Goal: Transaction & Acquisition: Purchase product/service

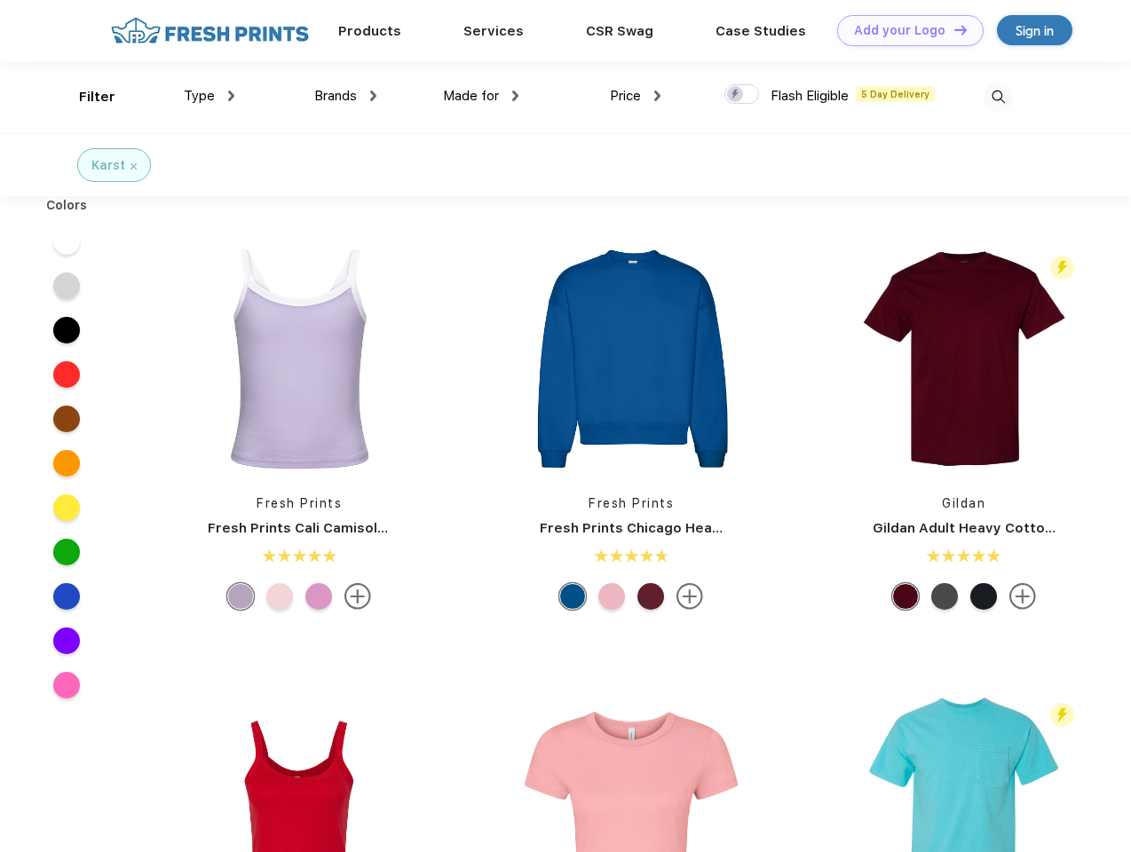
scroll to position [1, 0]
click at [904, 30] on link "Add your Logo Design Tool" at bounding box center [910, 30] width 146 height 31
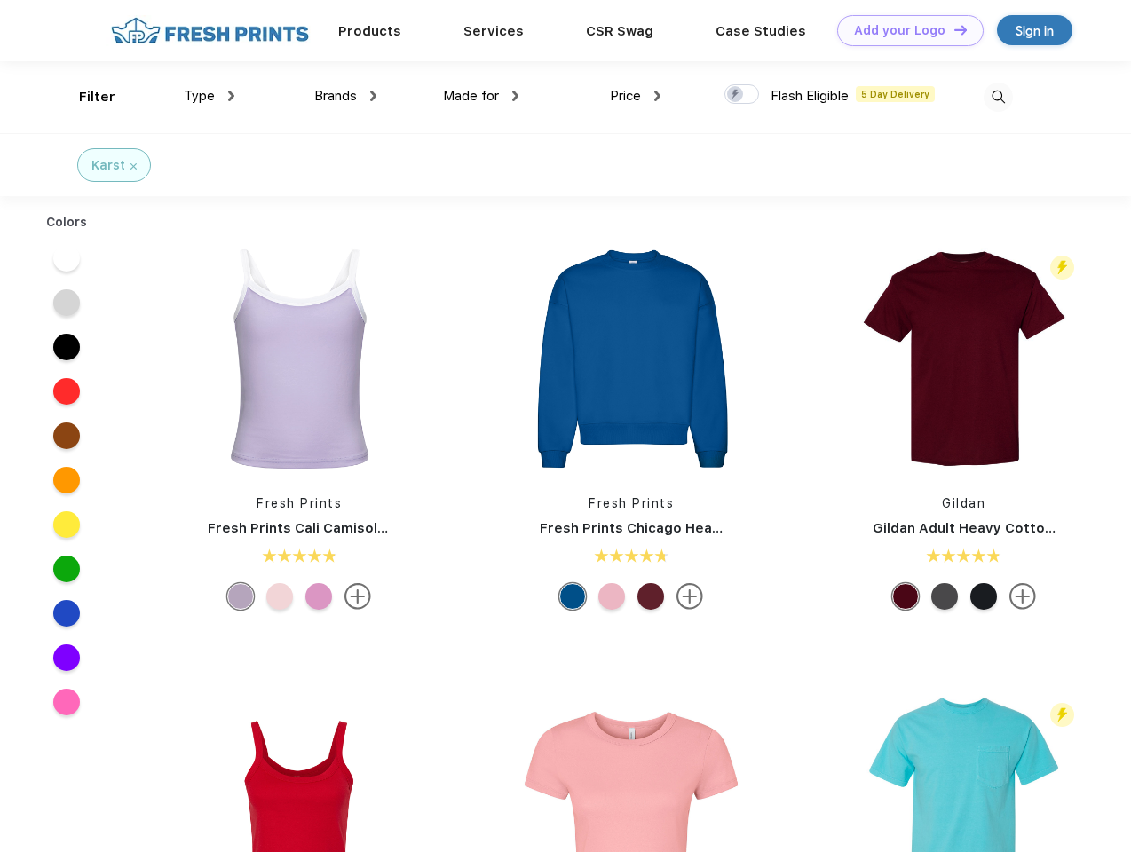
click at [0, 0] on div "Design Tool" at bounding box center [0, 0] width 0 height 0
click at [953, 29] on link "Add your Logo Design Tool" at bounding box center [910, 30] width 146 height 31
click at [85, 97] on div "Filter" at bounding box center [97, 97] width 36 height 20
click at [210, 96] on span "Type" at bounding box center [199, 96] width 31 height 16
click at [345, 96] on span "Brands" at bounding box center [335, 96] width 43 height 16
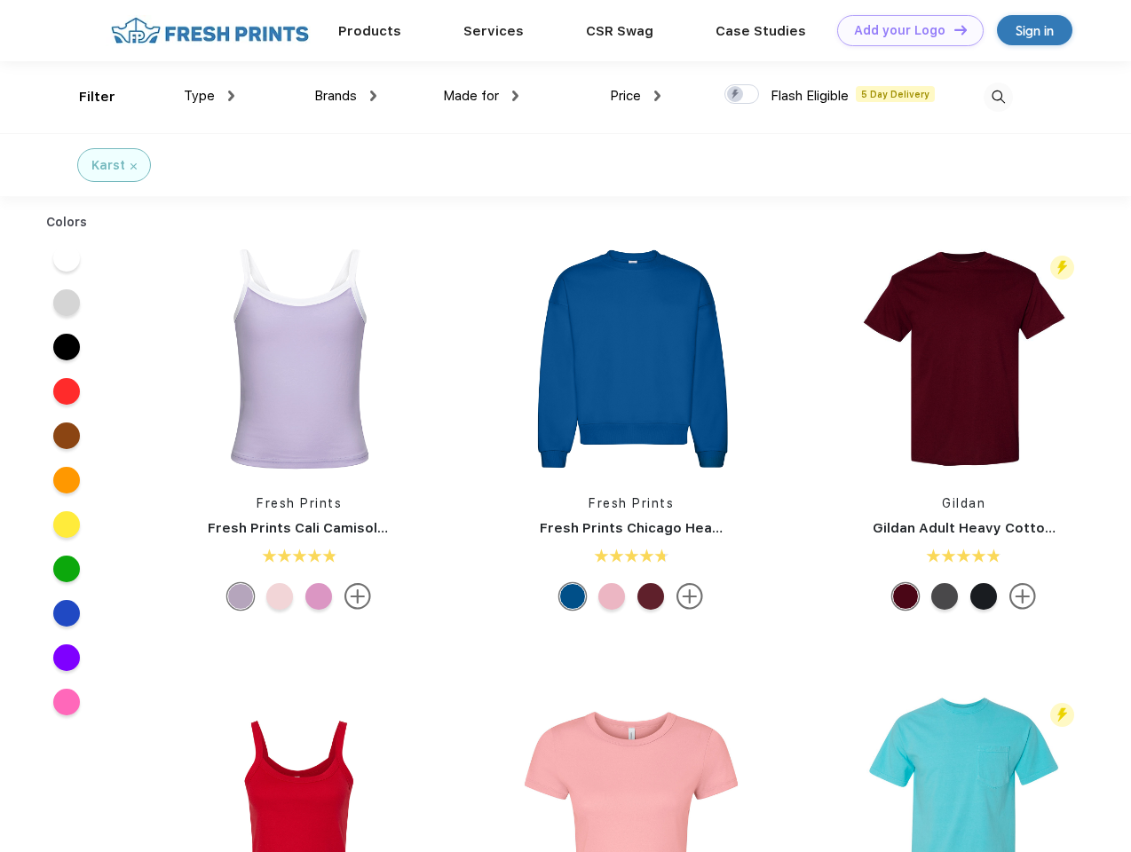
click at [481, 96] on span "Made for" at bounding box center [471, 96] width 56 height 16
click at [636, 96] on span "Price" at bounding box center [625, 96] width 31 height 16
click at [742, 95] on div at bounding box center [741, 94] width 35 height 20
click at [736, 95] on input "checkbox" at bounding box center [730, 89] width 12 height 12
click at [998, 97] on img at bounding box center [998, 97] width 29 height 29
